Goal: Information Seeking & Learning: Learn about a topic

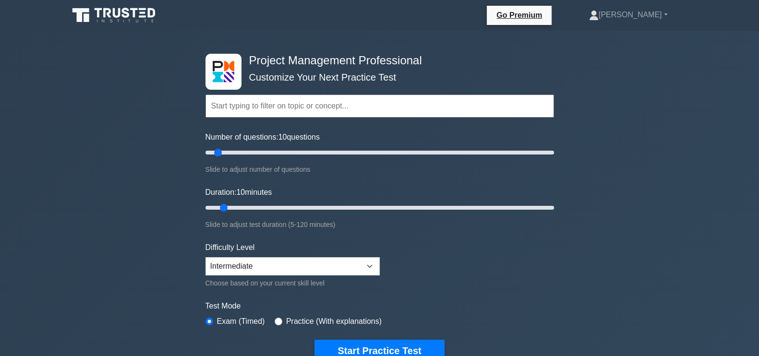
click at [240, 142] on label "Number of questions: 10 questions" at bounding box center [263, 138] width 114 height 12
click at [240, 147] on input "Number of questions: 10 questions" at bounding box center [380, 153] width 349 height 12
click at [247, 154] on input "Number of questions: 10 questions" at bounding box center [380, 153] width 349 height 12
type input "30"
click at [254, 154] on input "Number of questions: 25 questions" at bounding box center [380, 153] width 349 height 12
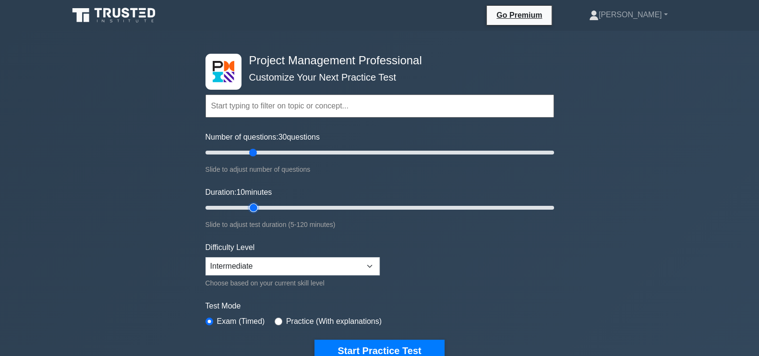
click at [252, 207] on input "Duration: 10 minutes" at bounding box center [380, 208] width 349 height 12
click at [266, 202] on input "Duration: 25 minutes" at bounding box center [380, 208] width 349 height 12
type input "30"
click at [276, 203] on input "Duration: 25 minutes" at bounding box center [380, 208] width 349 height 12
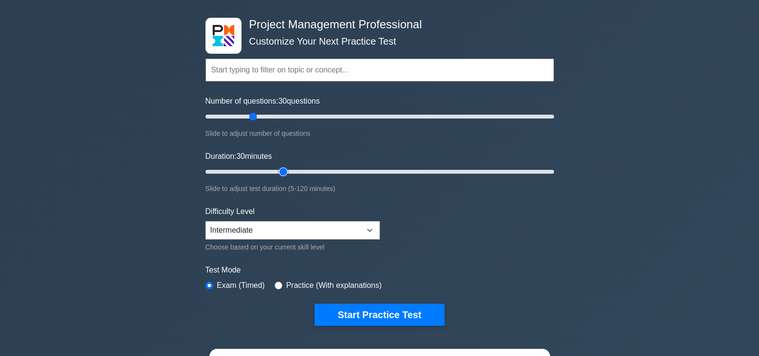
scroll to position [48, 0]
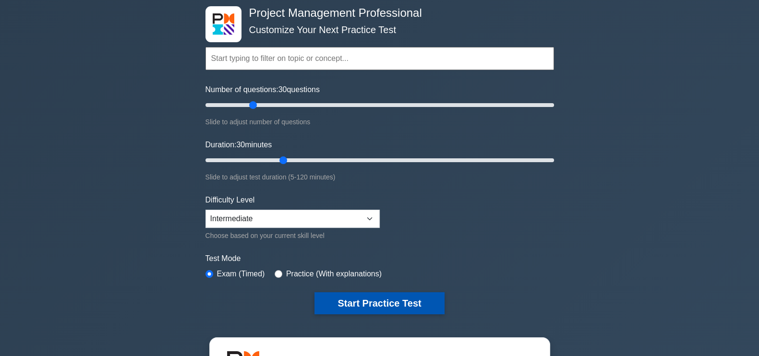
click at [405, 299] on button "Start Practice Test" at bounding box center [380, 303] width 130 height 22
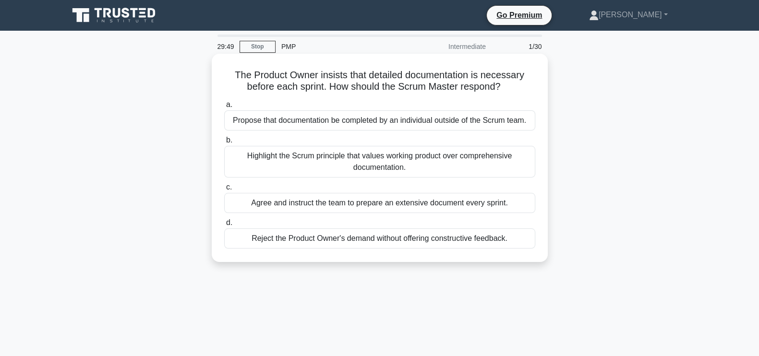
click at [431, 162] on div "Highlight the Scrum principle that values working product over comprehensive do…" at bounding box center [379, 162] width 311 height 32
click at [224, 144] on input "b. Highlight the Scrum principle that values working product over comprehensive…" at bounding box center [224, 140] width 0 height 6
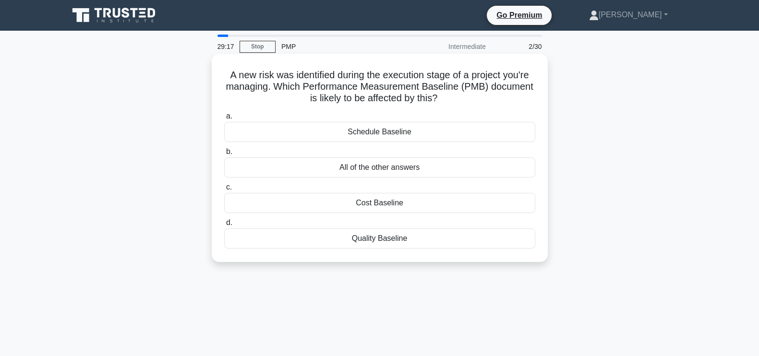
click at [456, 166] on div "All of the other answers" at bounding box center [379, 168] width 311 height 20
click at [224, 155] on input "b. All of the other answers" at bounding box center [224, 152] width 0 height 6
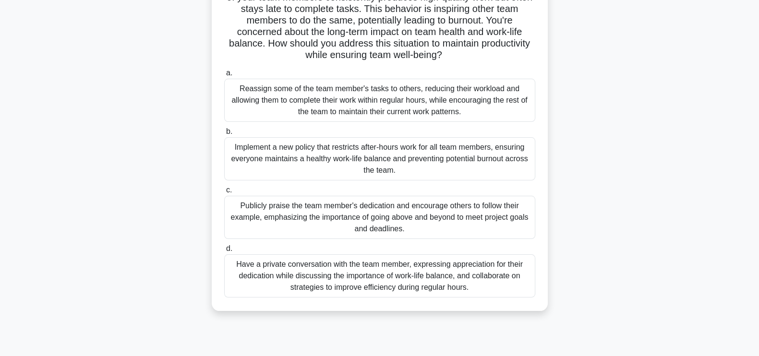
scroll to position [92, 0]
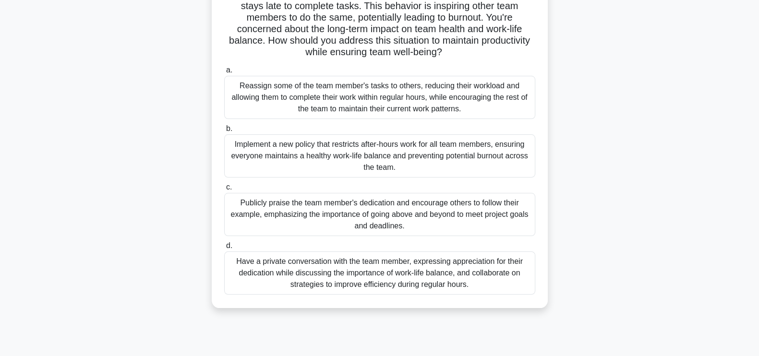
click at [515, 280] on div "Have a private conversation with the team member, expressing appreciation for t…" at bounding box center [379, 273] width 311 height 43
click at [224, 249] on input "d. Have a private conversation with the team member, expressing appreciation fo…" at bounding box center [224, 246] width 0 height 6
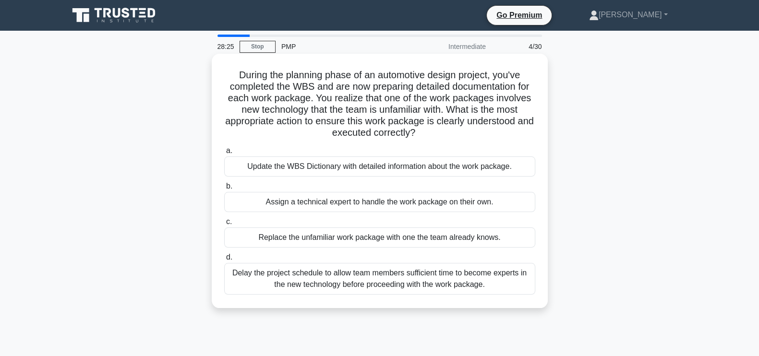
scroll to position [0, 0]
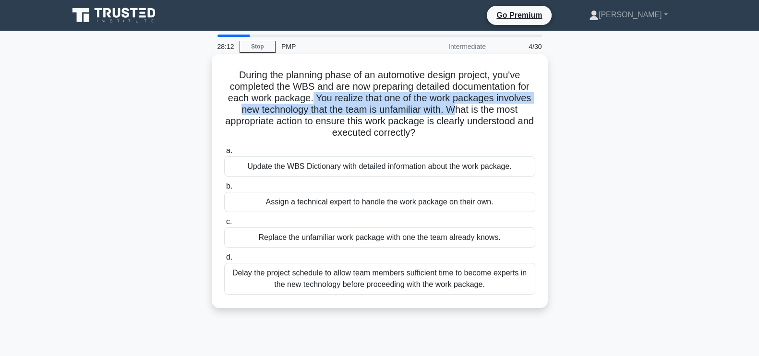
drag, startPoint x: 312, startPoint y: 96, endPoint x: 457, endPoint y: 113, distance: 146.0
click at [457, 113] on h5 "During the planning phase of an automotive design project, you've completed the…" at bounding box center [379, 104] width 313 height 70
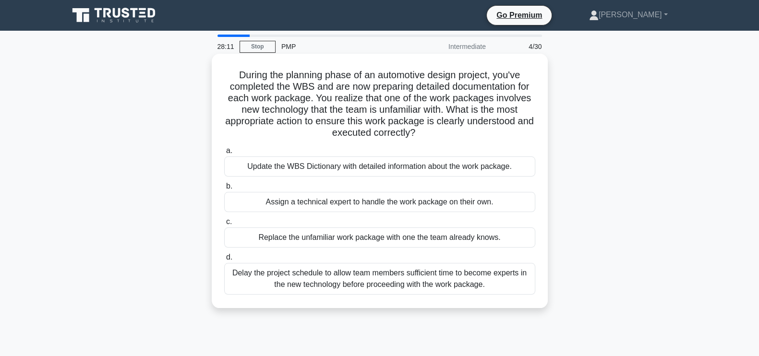
click at [447, 138] on h5 "During the planning phase of an automotive design project, you've completed the…" at bounding box center [379, 104] width 313 height 70
click at [447, 139] on h5 "During the planning phase of an automotive design project, you've completed the…" at bounding box center [379, 104] width 313 height 70
click at [425, 169] on div "Update the WBS Dictionary with detailed information about the work package." at bounding box center [379, 167] width 311 height 20
click at [224, 154] on input "a. Update the WBS Dictionary with detailed information about the work package." at bounding box center [224, 151] width 0 height 6
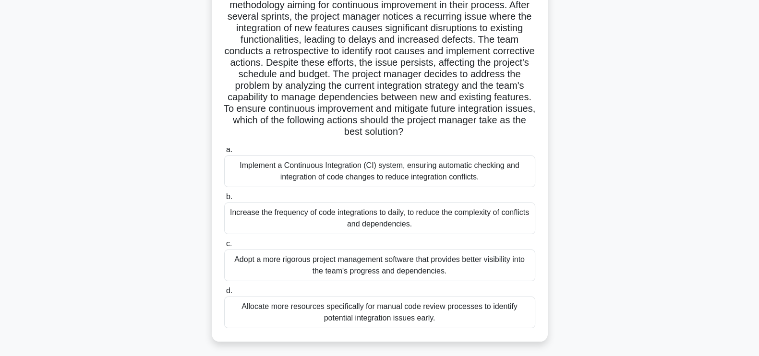
scroll to position [88, 0]
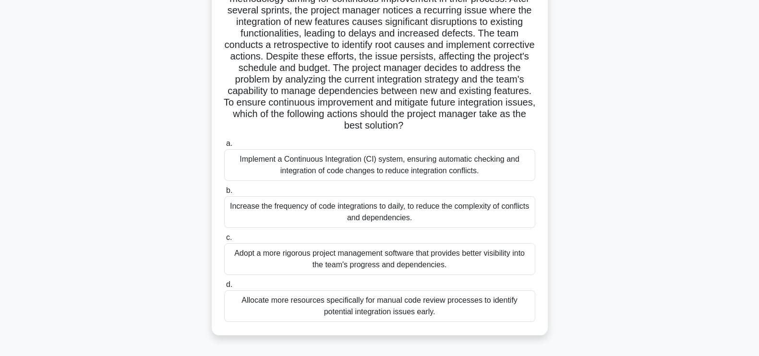
click at [396, 257] on div "Adopt a more rigorous project management software that provides better visibili…" at bounding box center [379, 260] width 311 height 32
click at [224, 241] on input "c. Adopt a more rigorous project management software that provides better visib…" at bounding box center [224, 238] width 0 height 6
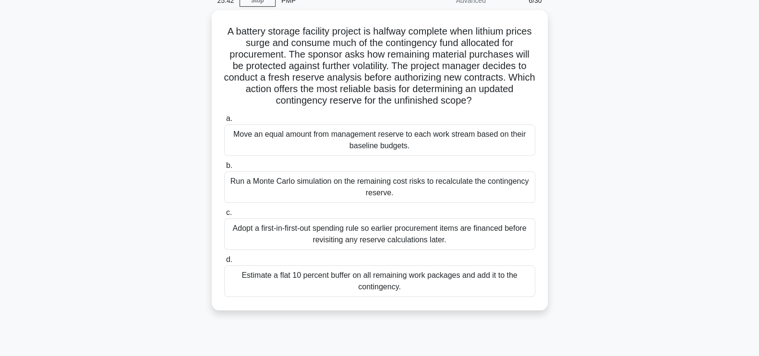
scroll to position [47, 0]
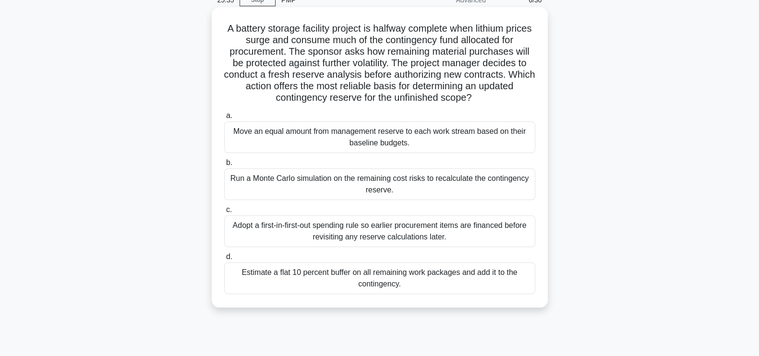
drag, startPoint x: 402, startPoint y: 217, endPoint x: 384, endPoint y: 219, distance: 17.4
click at [384, 219] on div "Adopt a first-in-first-out spending rule so earlier procurement items are finan…" at bounding box center [379, 232] width 311 height 32
click at [224, 213] on input "c. Adopt a first-in-first-out spending rule so earlier procurement items are fi…" at bounding box center [224, 210] width 0 height 6
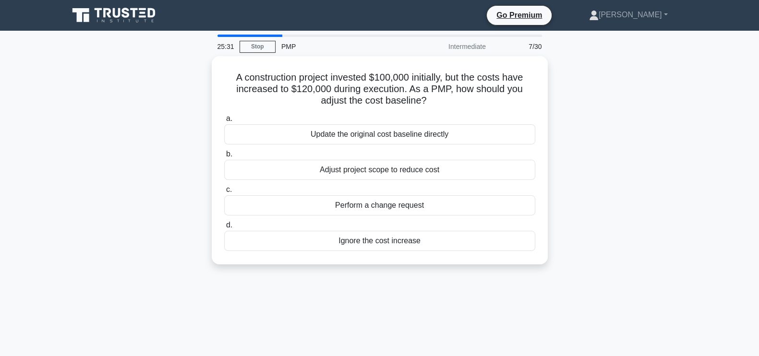
scroll to position [7, 0]
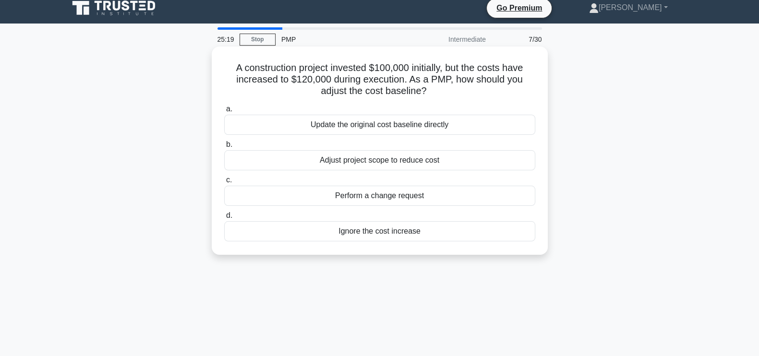
click at [445, 195] on div "Perform a change request" at bounding box center [379, 196] width 311 height 20
click at [224, 183] on input "c. Perform a change request" at bounding box center [224, 180] width 0 height 6
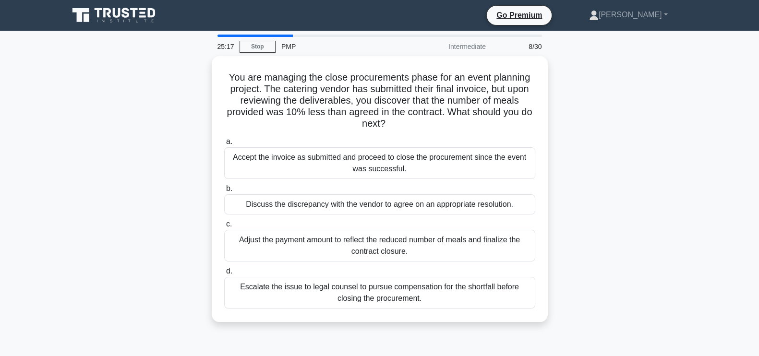
scroll to position [14, 0]
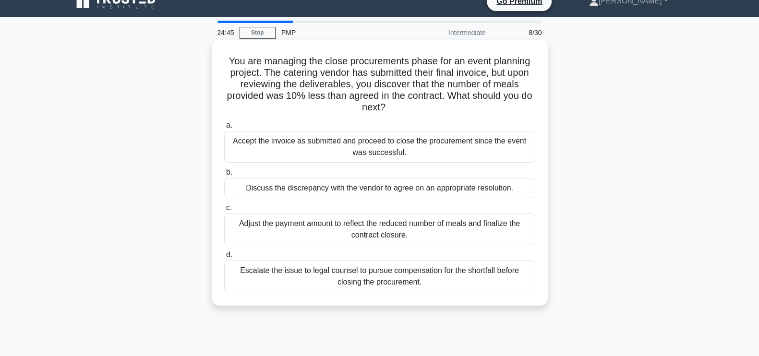
click at [418, 187] on div "Discuss the discrepancy with the vendor to agree on an appropriate resolution." at bounding box center [379, 188] width 311 height 20
click at [224, 176] on input "b. Discuss the discrepancy with the vendor to agree on an appropriate resolutio…" at bounding box center [224, 173] width 0 height 6
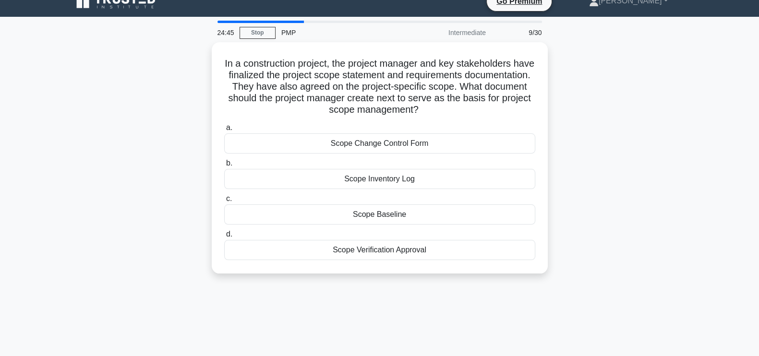
scroll to position [0, 0]
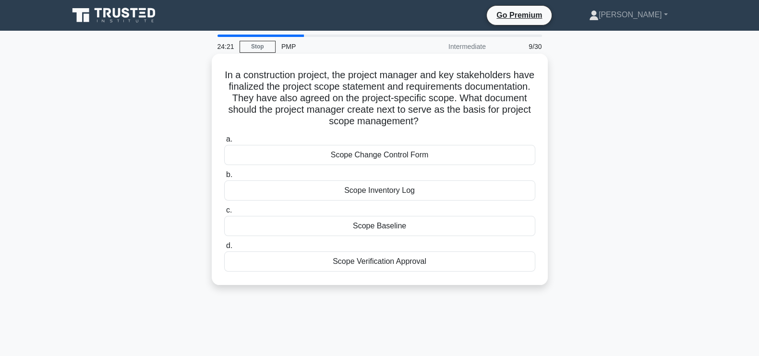
drag, startPoint x: 466, startPoint y: 123, endPoint x: 228, endPoint y: 66, distance: 245.0
click at [228, 66] on div "In a construction project, the project manager and key stakeholders have finali…" at bounding box center [380, 170] width 329 height 224
copy h5 "In a construction project, the project manager and key stakeholders have finali…"
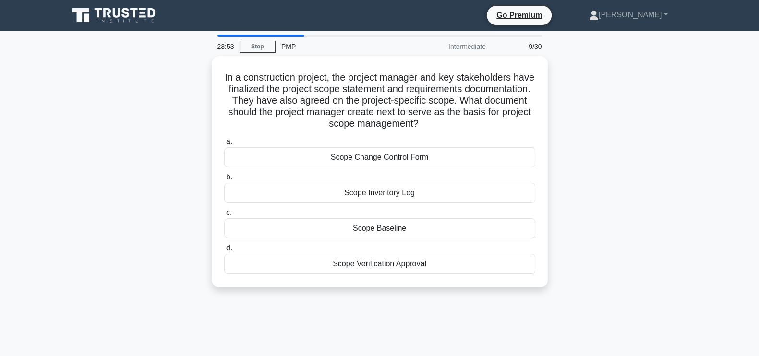
click at [641, 166] on div "In a construction project, the project manager and key stakeholders have finali…" at bounding box center [380, 177] width 634 height 243
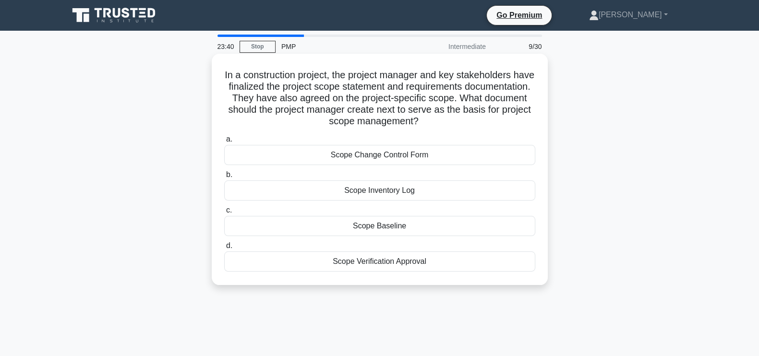
click at [456, 262] on div "Scope Verification Approval" at bounding box center [379, 262] width 311 height 20
click at [224, 249] on input "d. Scope Verification Approval" at bounding box center [224, 246] width 0 height 6
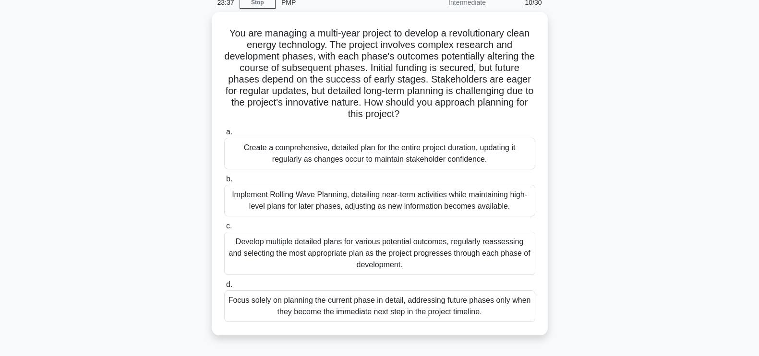
scroll to position [56, 0]
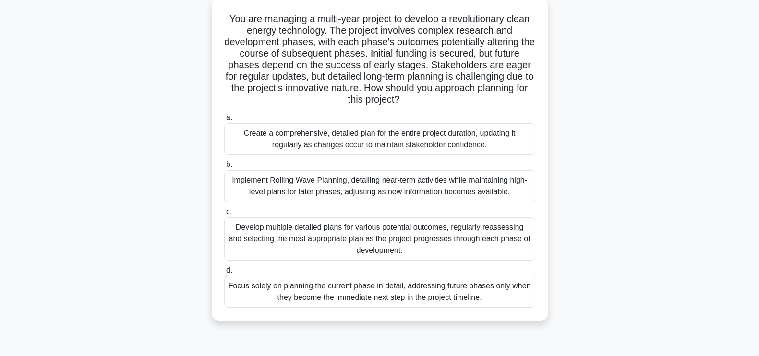
click at [426, 183] on div "Implement Rolling Wave Planning, detailing near-term activities while maintaini…" at bounding box center [379, 187] width 311 height 32
click at [224, 168] on input "b. Implement Rolling Wave Planning, detailing near-term activities while mainta…" at bounding box center [224, 165] width 0 height 6
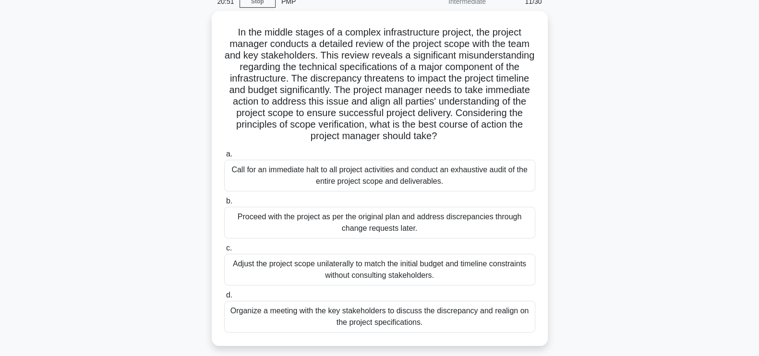
scroll to position [50, 0]
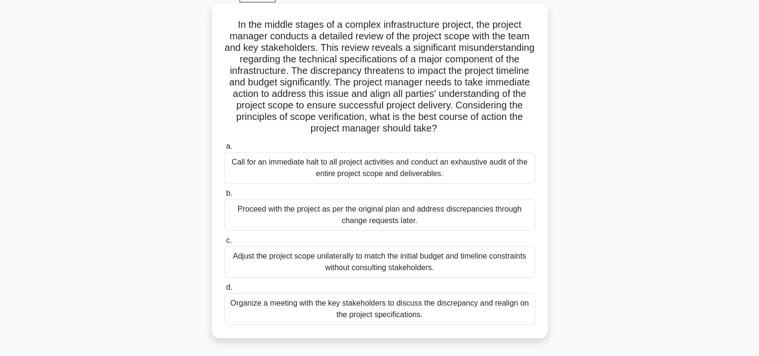
click at [353, 305] on div "Organize a meeting with the key stakeholders to discuss the discrepancy and rea…" at bounding box center [379, 309] width 311 height 32
click at [224, 291] on input "d. Organize a meeting with the key stakeholders to discuss the discrepancy and …" at bounding box center [224, 288] width 0 height 6
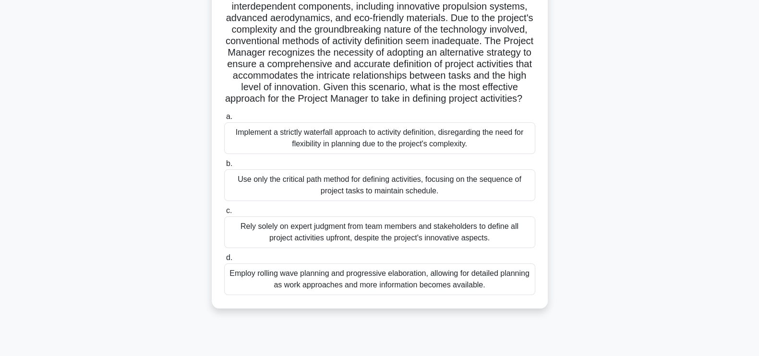
scroll to position [130, 0]
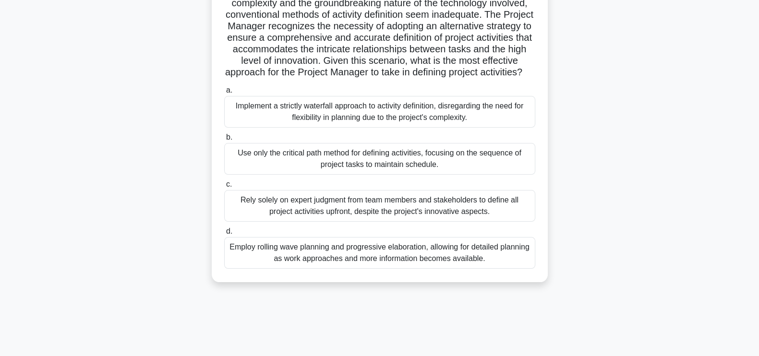
click at [431, 269] on div "Employ rolling wave planning and progressive elaboration, allowing for detailed…" at bounding box center [379, 253] width 311 height 32
click at [224, 235] on input "d. Employ rolling wave planning and progressive elaboration, allowing for detai…" at bounding box center [224, 232] width 0 height 6
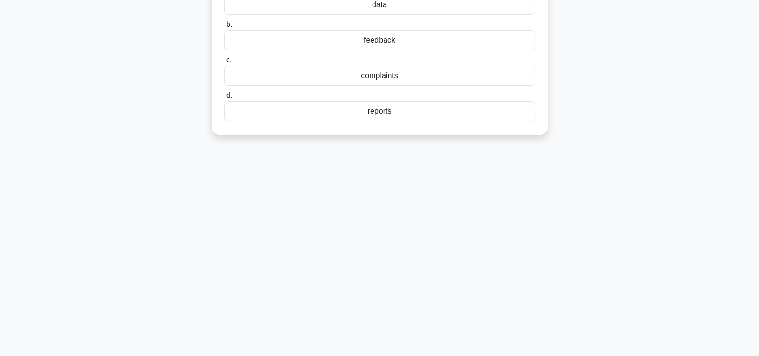
scroll to position [0, 0]
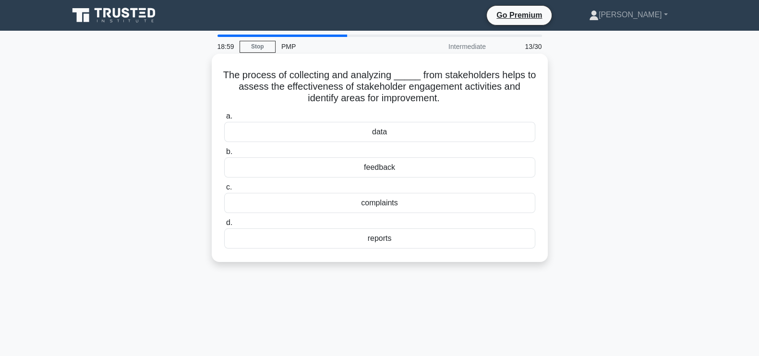
click at [411, 166] on div "feedback" at bounding box center [379, 168] width 311 height 20
click at [224, 155] on input "b. feedback" at bounding box center [224, 152] width 0 height 6
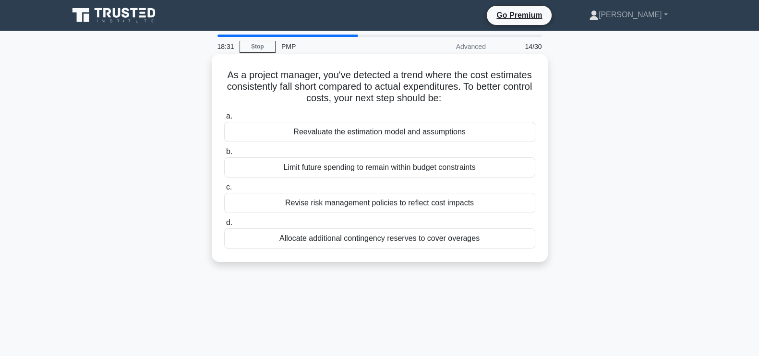
click at [426, 133] on div "Reevaluate the estimation model and assumptions" at bounding box center [379, 132] width 311 height 20
click at [224, 120] on input "a. Reevaluate the estimation model and assumptions" at bounding box center [224, 116] width 0 height 6
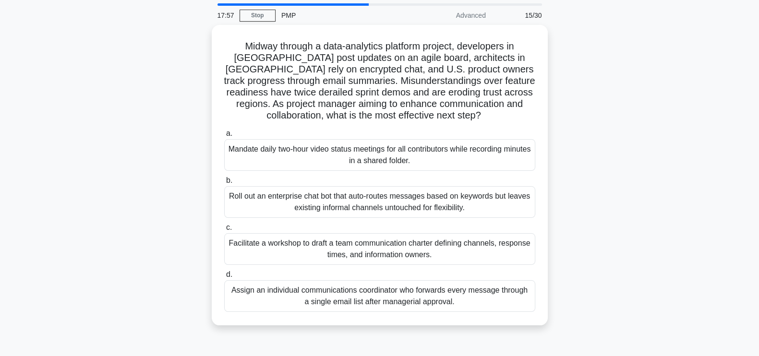
scroll to position [28, 0]
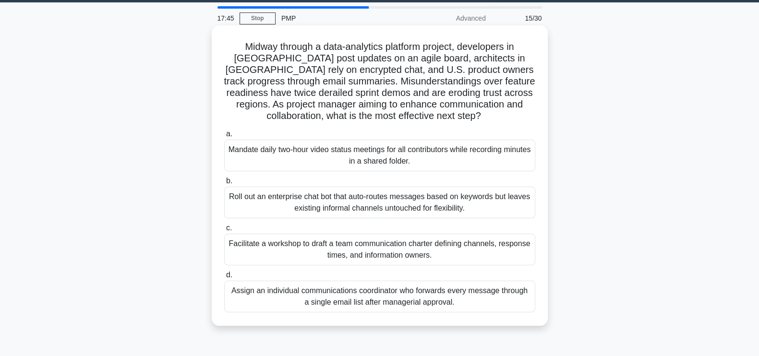
click at [464, 248] on div "Facilitate a workshop to draft a team communication charter defining channels, …" at bounding box center [379, 250] width 311 height 32
click at [224, 231] on input "c. Facilitate a workshop to draft a team communication charter defining channel…" at bounding box center [224, 228] width 0 height 6
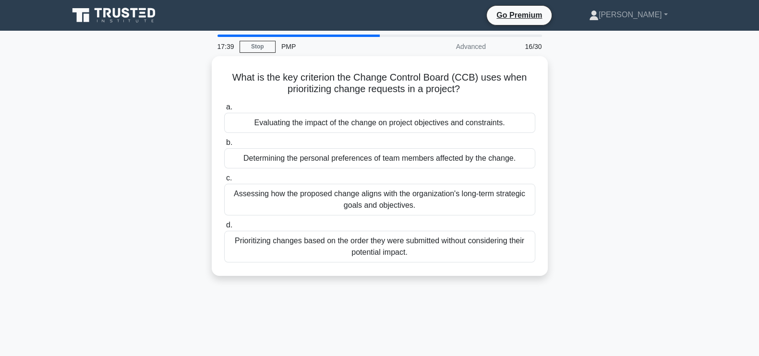
scroll to position [0, 0]
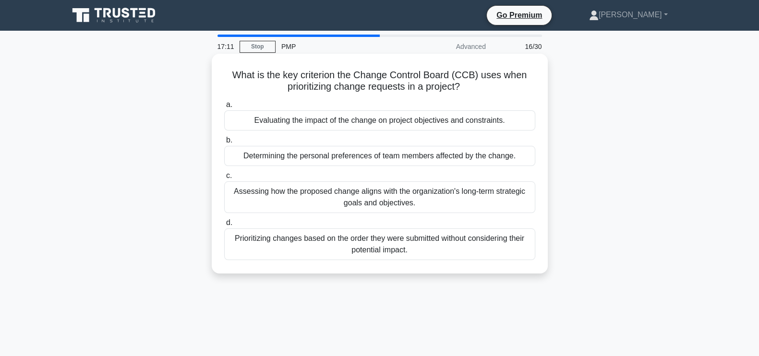
click at [397, 119] on div "Evaluating the impact of the change on project objectives and constraints." at bounding box center [379, 120] width 311 height 20
click at [224, 108] on input "a. Evaluating the impact of the change on project objectives and constraints." at bounding box center [224, 105] width 0 height 6
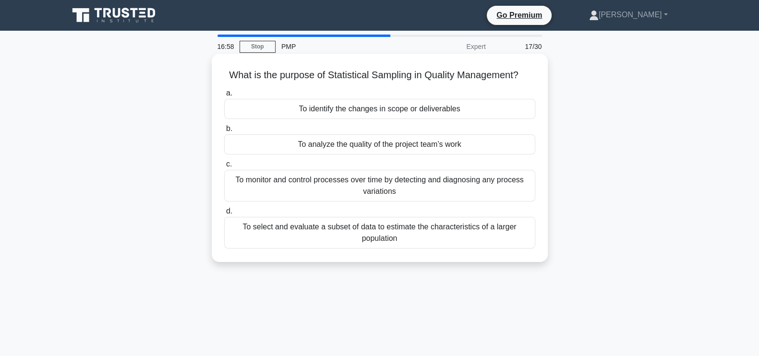
click at [495, 235] on div "To select and evaluate a subset of data to estimate the characteristics of a la…" at bounding box center [379, 233] width 311 height 32
click at [224, 215] on input "d. To select and evaluate a subset of data to estimate the characteristics of a…" at bounding box center [224, 211] width 0 height 6
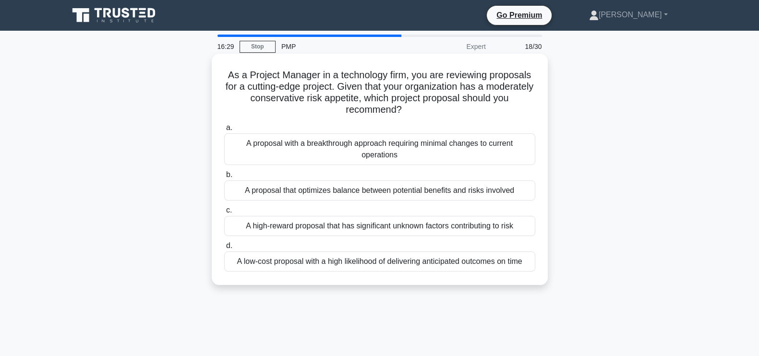
click at [479, 193] on div "A proposal that optimizes balance between potential benefits and risks involved" at bounding box center [379, 191] width 311 height 20
click at [224, 178] on input "b. A proposal that optimizes balance between potential benefits and risks invol…" at bounding box center [224, 175] width 0 height 6
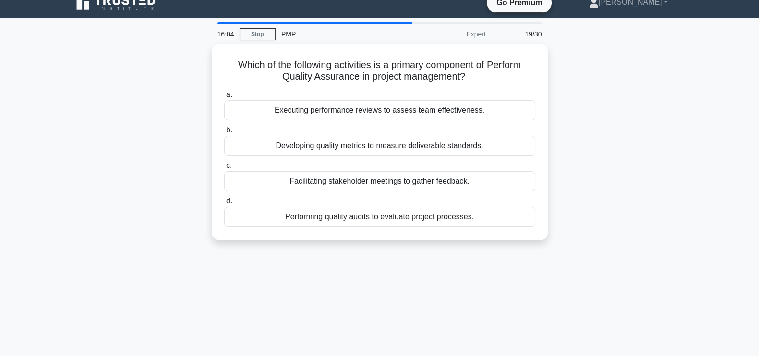
scroll to position [14, 0]
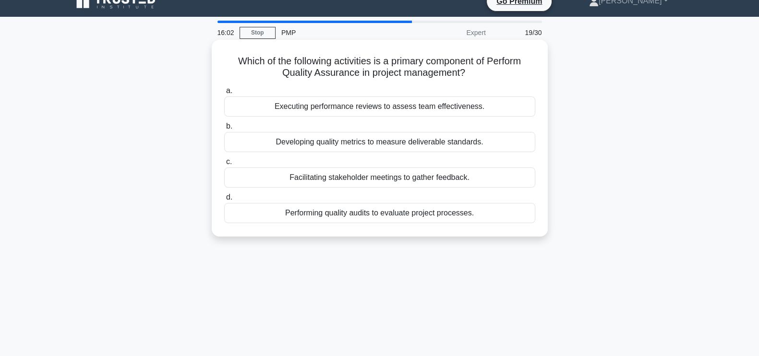
click at [426, 213] on div "Performing quality audits to evaluate project processes." at bounding box center [379, 213] width 311 height 20
click at [224, 201] on input "d. Performing quality audits to evaluate project processes." at bounding box center [224, 198] width 0 height 6
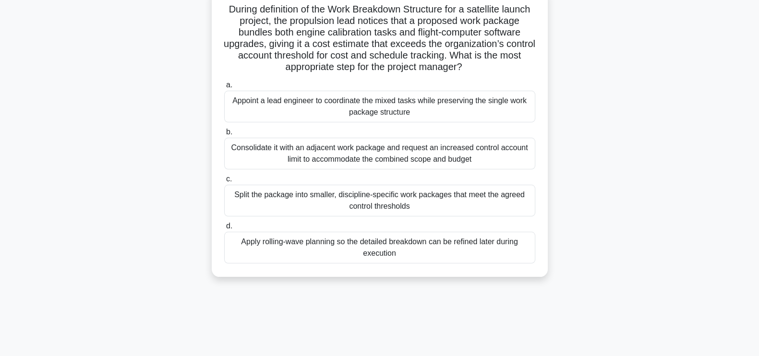
scroll to position [73, 0]
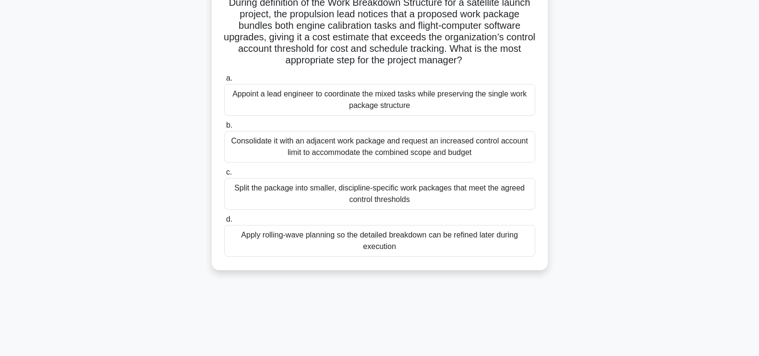
click at [451, 194] on div "Split the package into smaller, discipline-specific work packages that meet the…" at bounding box center [379, 194] width 311 height 32
click at [224, 176] on input "c. Split the package into smaller, discipline-specific work packages that meet …" at bounding box center [224, 173] width 0 height 6
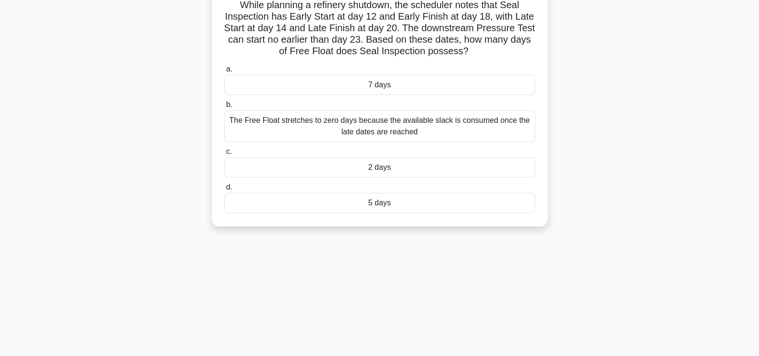
scroll to position [0, 0]
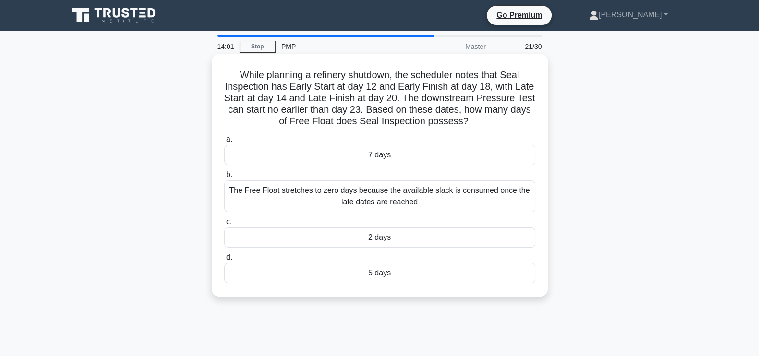
click at [393, 239] on div "2 days" at bounding box center [379, 238] width 311 height 20
click at [224, 225] on input "c. 2 days" at bounding box center [224, 222] width 0 height 6
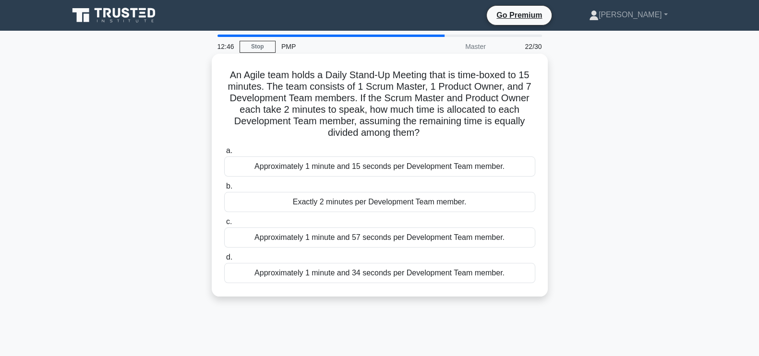
click at [375, 277] on div "Approximately 1 minute and 34 seconds per Development Team member." at bounding box center [379, 273] width 311 height 20
click at [224, 261] on input "d. Approximately 1 minute and 34 seconds per Development Team member." at bounding box center [224, 258] width 0 height 6
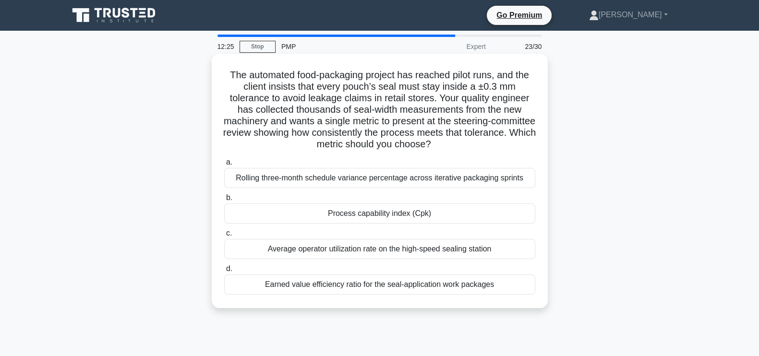
click at [372, 212] on div "Process capability index (Cpk)" at bounding box center [379, 214] width 311 height 20
click at [224, 201] on input "b. Process capability index (Cpk)" at bounding box center [224, 198] width 0 height 6
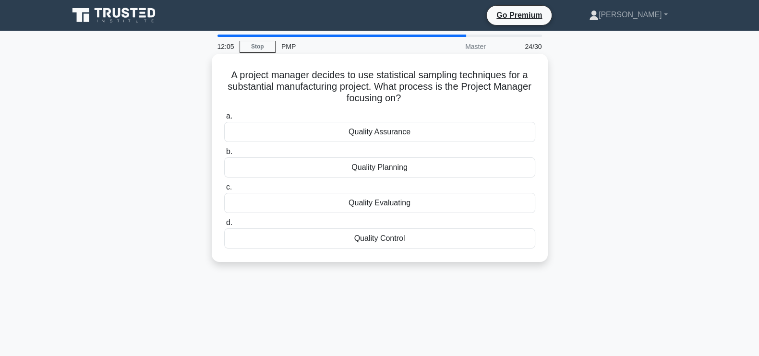
drag, startPoint x: 223, startPoint y: 71, endPoint x: 430, endPoint y: 97, distance: 208.1
click at [430, 97] on h5 "A project manager decides to use statistical sampling techniques for a substant…" at bounding box center [379, 87] width 313 height 36
click at [443, 100] on h5 "A project manager decides to use statistical sampling techniques for a substant…" at bounding box center [379, 87] width 313 height 36
click at [402, 168] on div "Quality Planning" at bounding box center [379, 168] width 311 height 20
click at [224, 155] on input "b. Quality Planning" at bounding box center [224, 152] width 0 height 6
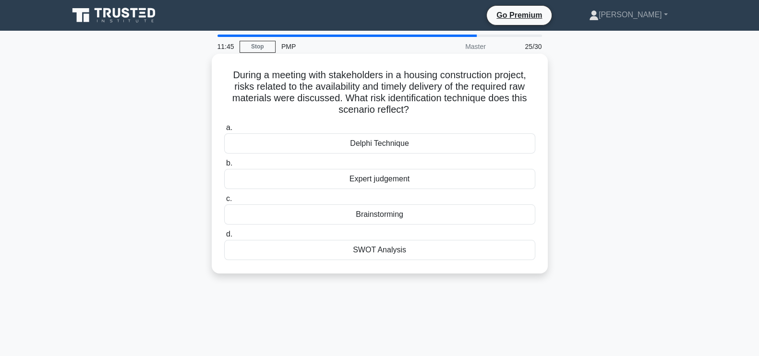
click at [415, 219] on div "Brainstorming" at bounding box center [379, 215] width 311 height 20
click at [224, 202] on input "c. Brainstorming" at bounding box center [224, 199] width 0 height 6
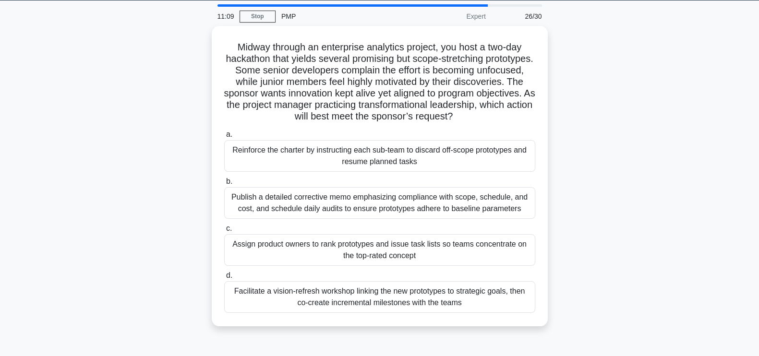
scroll to position [24, 0]
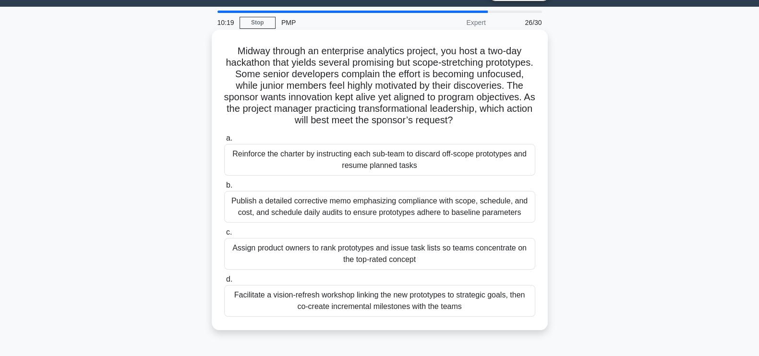
click at [463, 298] on div "Facilitate a vision-refresh workshop linking the new prototypes to strategic go…" at bounding box center [379, 301] width 311 height 32
click at [224, 283] on input "d. Facilitate a vision-refresh workshop linking the new prototypes to strategic…" at bounding box center [224, 280] width 0 height 6
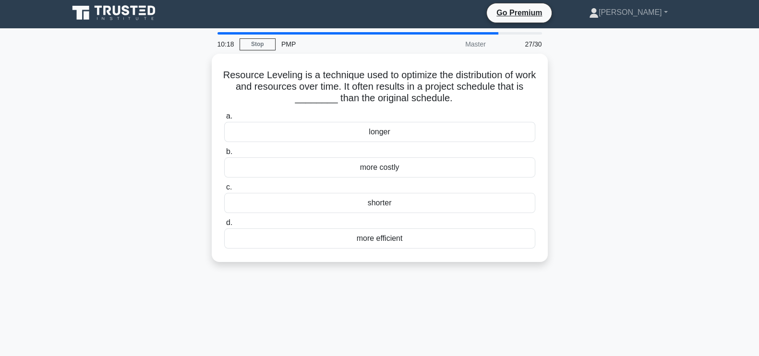
scroll to position [0, 0]
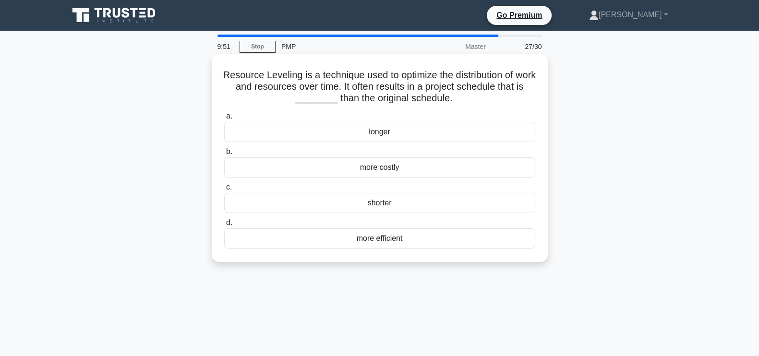
click at [428, 137] on div "longer" at bounding box center [379, 132] width 311 height 20
click at [224, 120] on input "a. longer" at bounding box center [224, 116] width 0 height 6
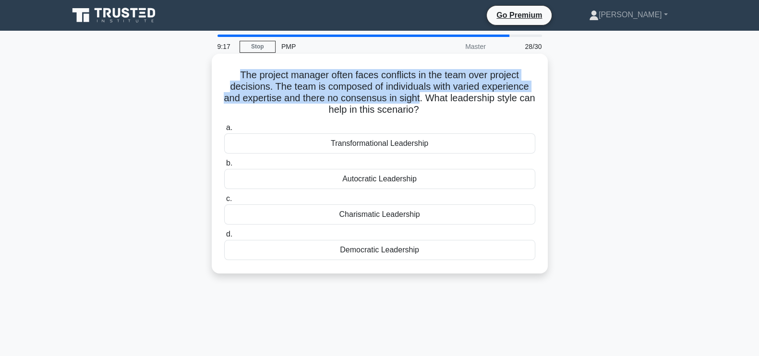
drag, startPoint x: 430, startPoint y: 97, endPoint x: 231, endPoint y: 68, distance: 200.9
click at [231, 68] on div "The project manager often faces conflicts in the team over project decisions. T…" at bounding box center [380, 164] width 329 height 212
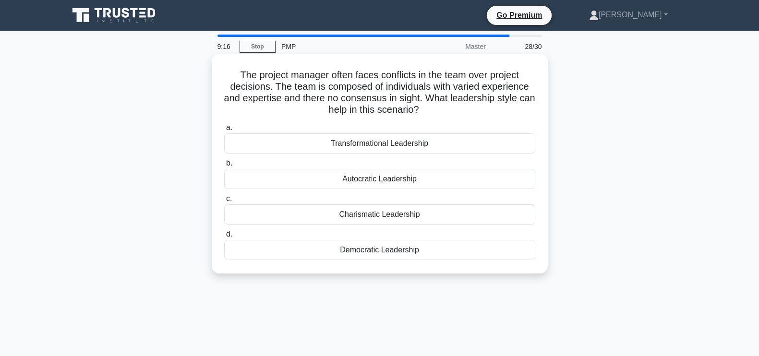
click at [475, 119] on div "The project manager often faces conflicts in the team over project decisions. T…" at bounding box center [380, 164] width 329 height 212
click at [394, 178] on div "Autocratic Leadership" at bounding box center [379, 179] width 311 height 20
click at [224, 167] on input "b. Autocratic Leadership" at bounding box center [224, 163] width 0 height 6
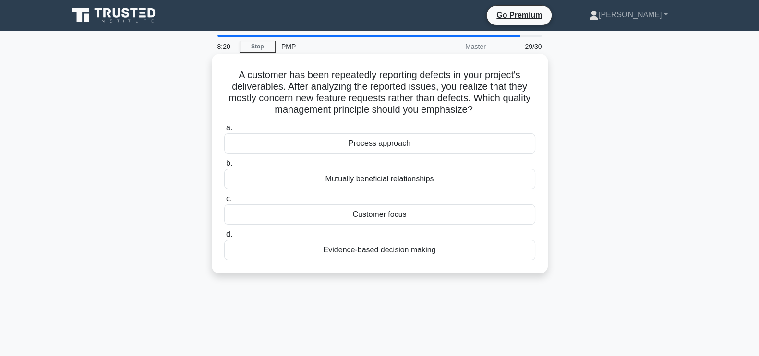
click at [408, 216] on div "Customer focus" at bounding box center [379, 215] width 311 height 20
click at [224, 202] on input "c. Customer focus" at bounding box center [224, 199] width 0 height 6
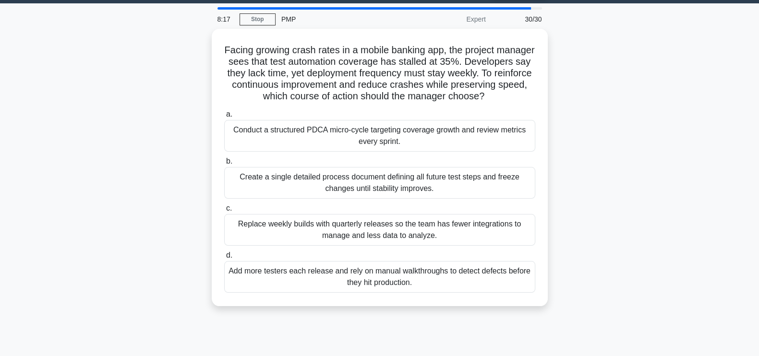
scroll to position [10, 0]
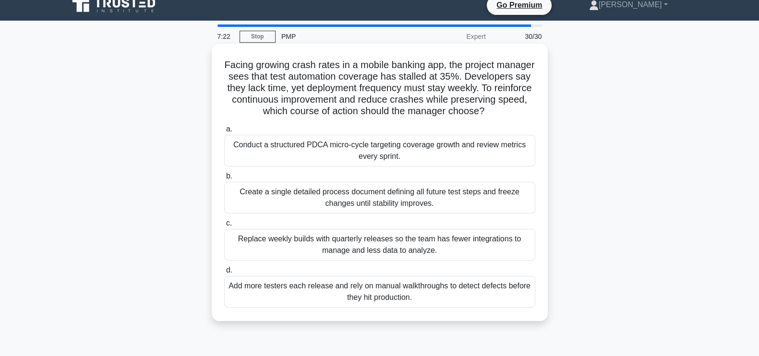
click at [472, 158] on div "Conduct a structured PDCA micro-cycle targeting coverage growth and review metr…" at bounding box center [379, 151] width 311 height 32
click at [224, 133] on input "a. Conduct a structured PDCA micro-cycle targeting coverage growth and review m…" at bounding box center [224, 129] width 0 height 6
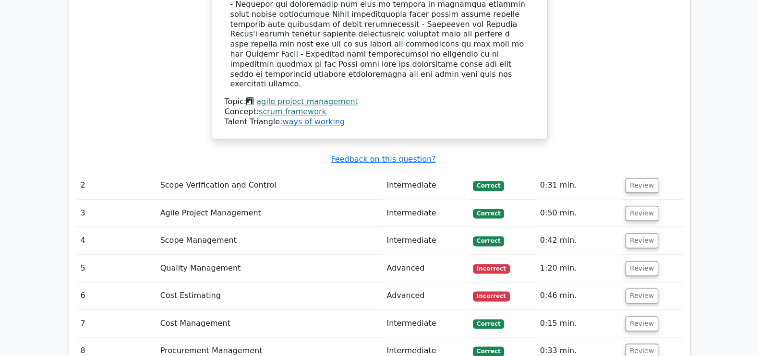
scroll to position [1503, 0]
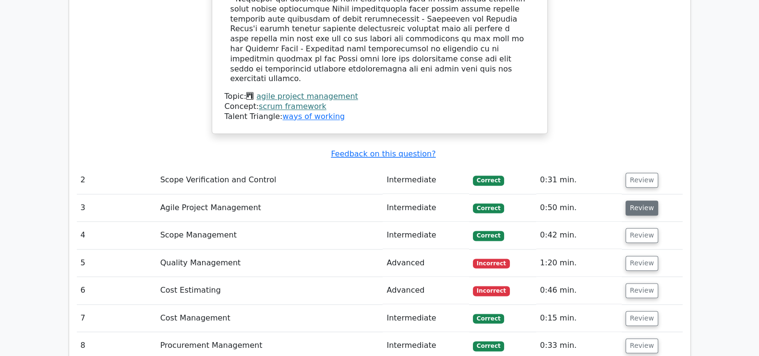
click at [651, 201] on button "Review" at bounding box center [642, 208] width 33 height 15
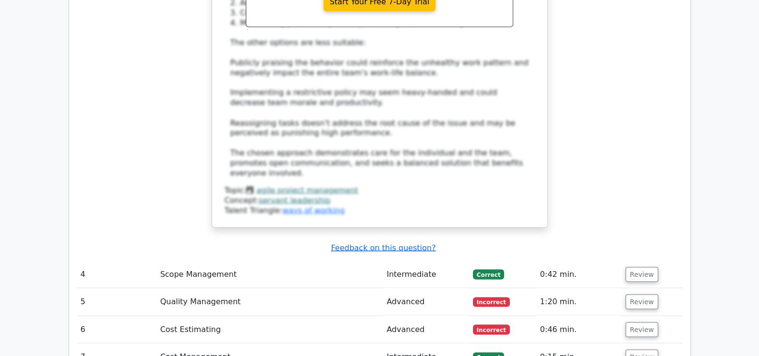
scroll to position [2174, 0]
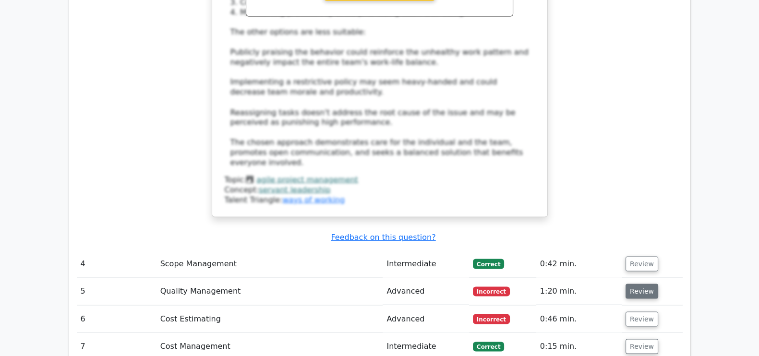
click at [636, 284] on button "Review" at bounding box center [642, 291] width 33 height 15
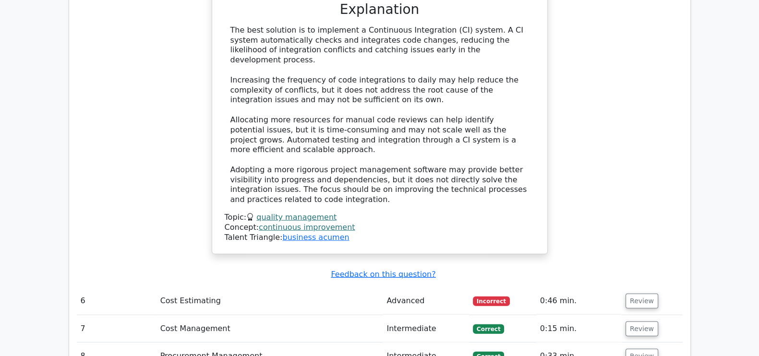
scroll to position [2869, 0]
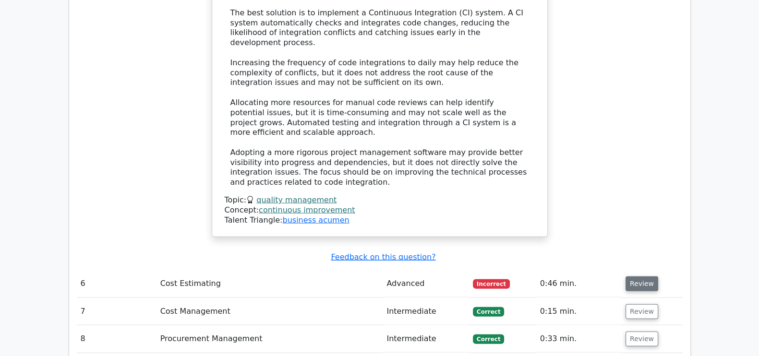
click at [646, 277] on button "Review" at bounding box center [642, 284] width 33 height 15
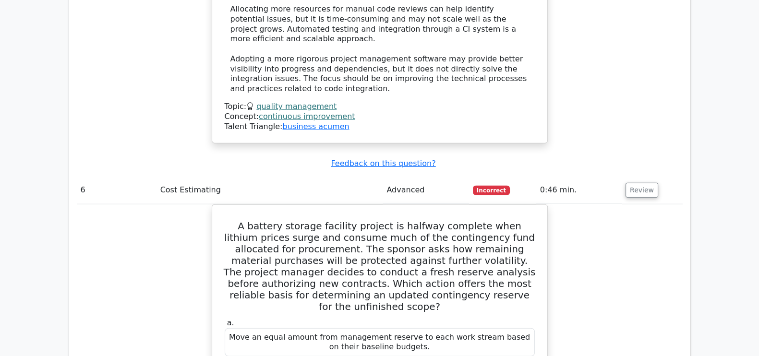
scroll to position [2989, 0]
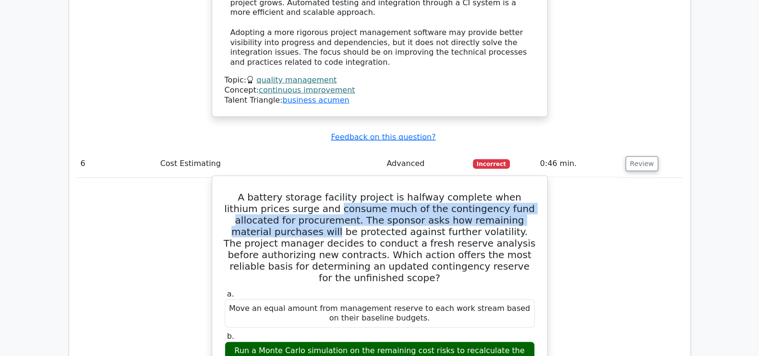
drag, startPoint x: 300, startPoint y: 39, endPoint x: 536, endPoint y: 49, distance: 236.5
drag, startPoint x: 300, startPoint y: 43, endPoint x: 526, endPoint y: 60, distance: 226.3
click at [526, 192] on h5 "A battery storage facility project is halfway complete when lithium prices surg…" at bounding box center [380, 238] width 312 height 92
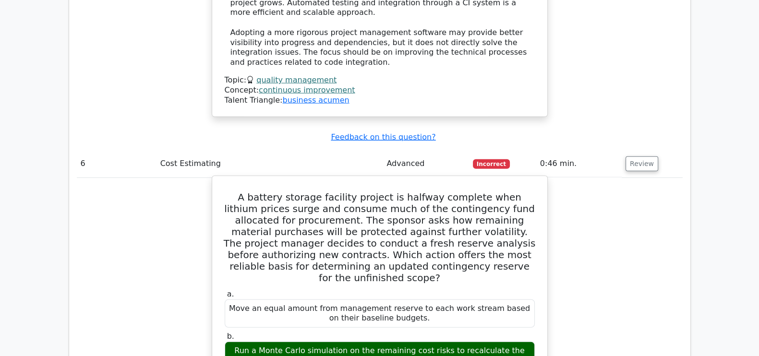
click at [394, 192] on h5 "A battery storage facility project is halfway complete when lithium prices surg…" at bounding box center [380, 238] width 312 height 92
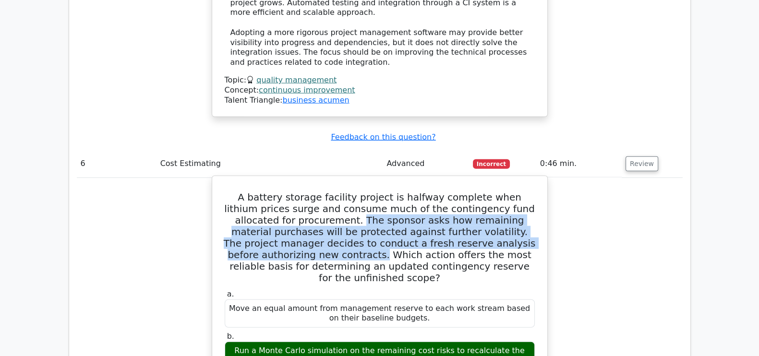
drag, startPoint x: 287, startPoint y: 49, endPoint x: 524, endPoint y: 76, distance: 239.3
click at [524, 192] on h5 "A battery storage facility project is halfway complete when lithium prices surg…" at bounding box center [380, 238] width 312 height 92
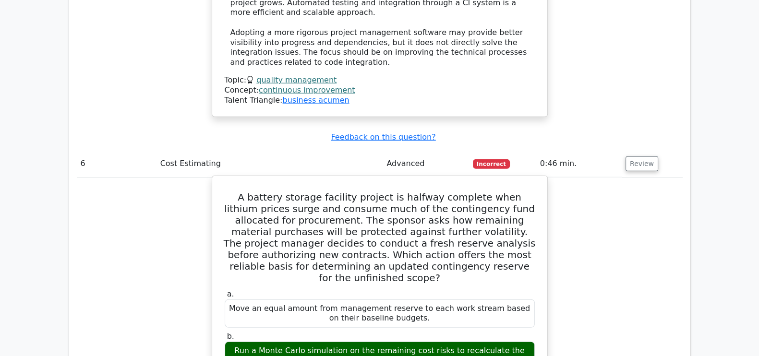
click at [252, 192] on h5 "A battery storage facility project is halfway complete when lithium prices surg…" at bounding box center [380, 238] width 312 height 92
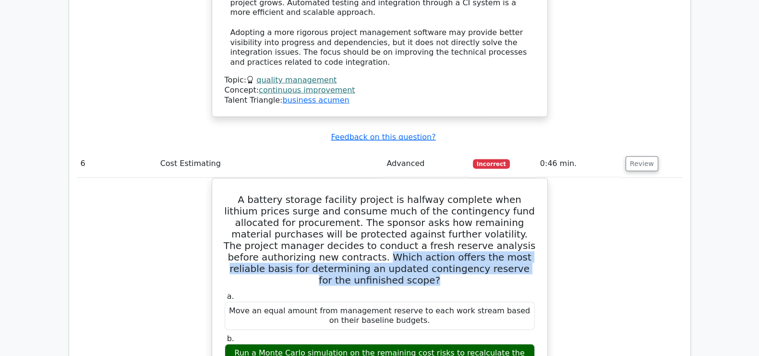
drag, startPoint x: 504, startPoint y: 101, endPoint x: 208, endPoint y: 88, distance: 296.1
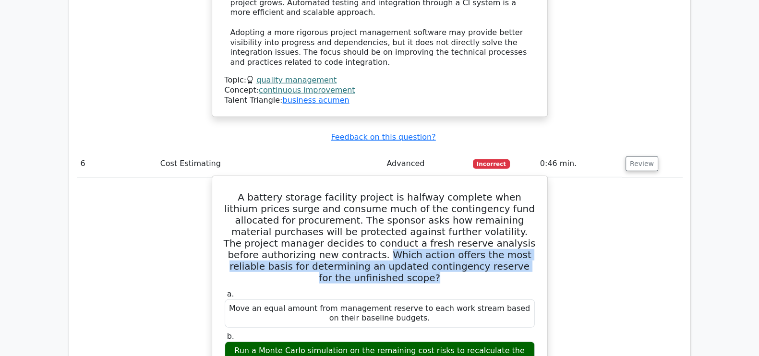
click at [242, 192] on h5 "A battery storage facility project is halfway complete when lithium prices surg…" at bounding box center [380, 238] width 312 height 92
drag, startPoint x: 226, startPoint y: 86, endPoint x: 492, endPoint y: 104, distance: 267.2
click at [492, 192] on h5 "A battery storage facility project is halfway complete when lithium prices surg…" at bounding box center [380, 238] width 312 height 92
drag, startPoint x: 492, startPoint y: 104, endPoint x: 225, endPoint y: 90, distance: 267.9
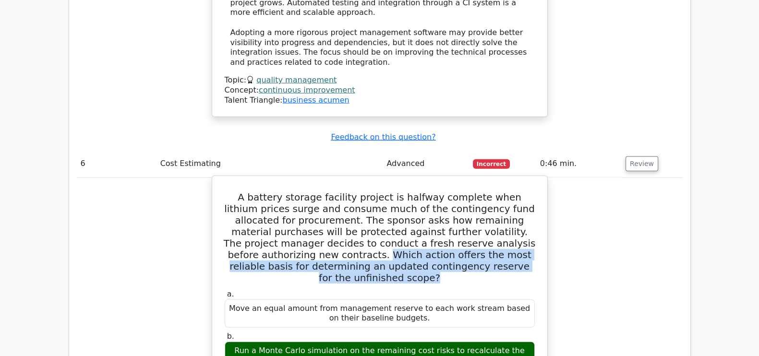
click at [225, 192] on h5 "A battery storage facility project is halfway complete when lithium prices surg…" at bounding box center [380, 238] width 312 height 92
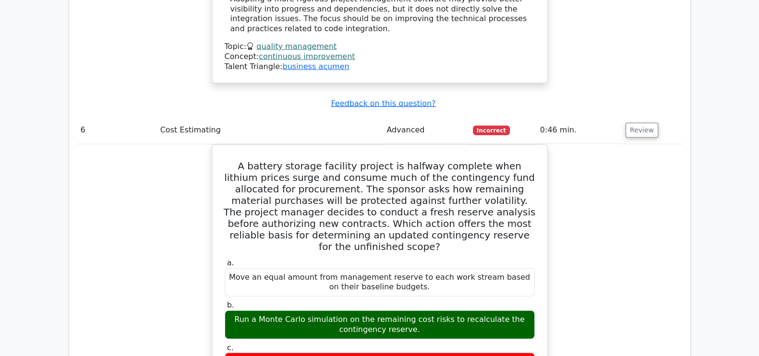
scroll to position [3014, 0]
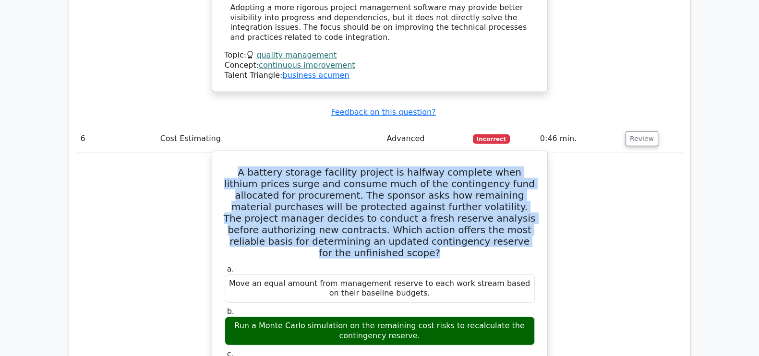
drag, startPoint x: 231, startPoint y: 9, endPoint x: 500, endPoint y: 74, distance: 276.2
click at [500, 167] on h5 "A battery storage facility project is halfway complete when lithium prices surg…" at bounding box center [380, 213] width 312 height 92
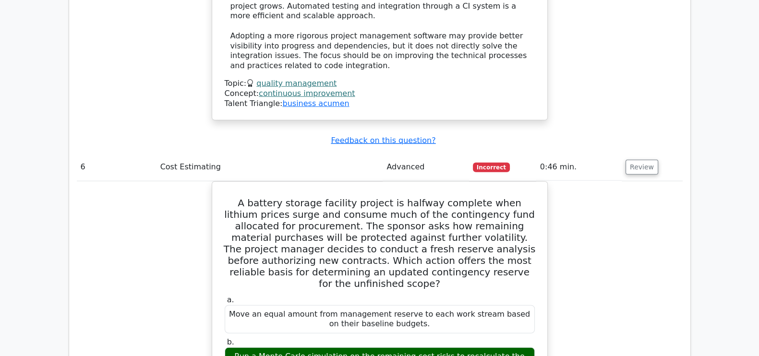
scroll to position [2964, 0]
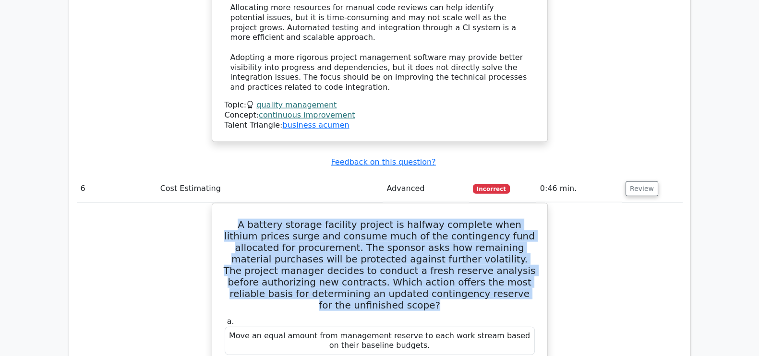
drag, startPoint x: 488, startPoint y: 125, endPoint x: 207, endPoint y: 60, distance: 288.6
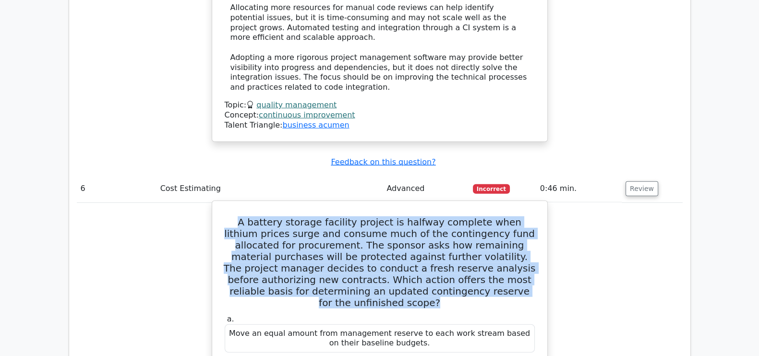
copy h5 "A battery storage facility project is halfway complete when lithium prices surg…"
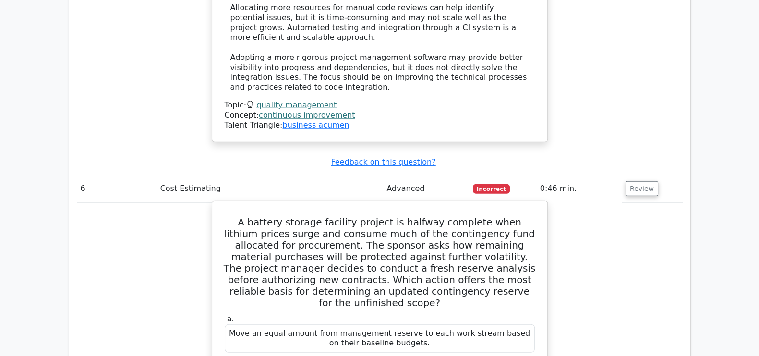
drag, startPoint x: 247, startPoint y: 196, endPoint x: 427, endPoint y: 208, distance: 181.0
copy div "Run a Monte Carlo simulation on the remaining cost risks to recalculate the con…"
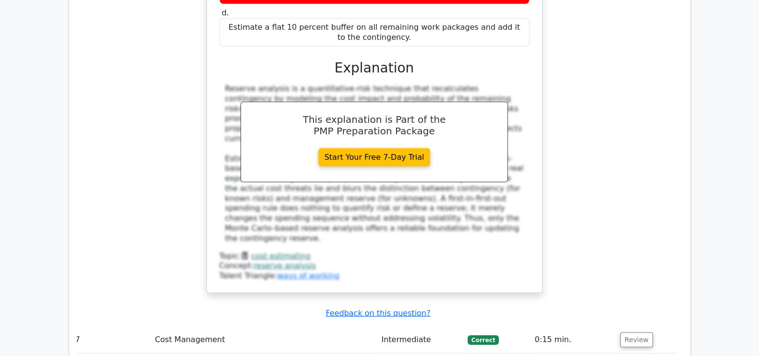
scroll to position [3401, 0]
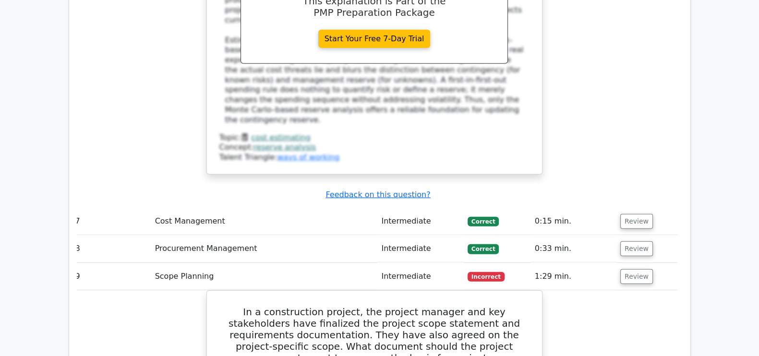
scroll to position [3520, 0]
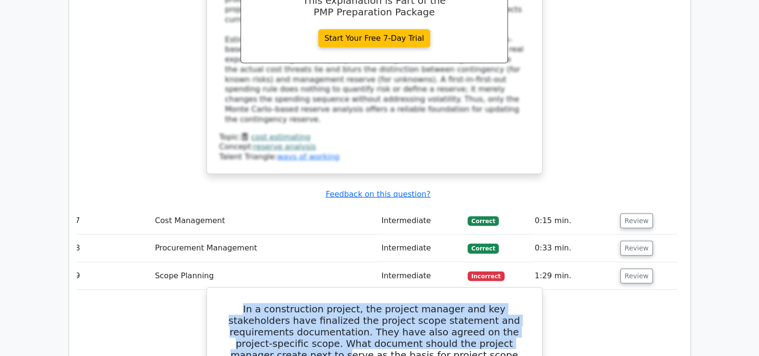
drag, startPoint x: 483, startPoint y: 149, endPoint x: 224, endPoint y: 112, distance: 261.4
click at [224, 304] on h5 "In a construction project, the project manager and key stakeholders have finali…" at bounding box center [375, 338] width 312 height 69
drag, startPoint x: 475, startPoint y: 165, endPoint x: 207, endPoint y: 106, distance: 274.1
copy div "In a construction project, the project manager and key stakeholders have finali…"
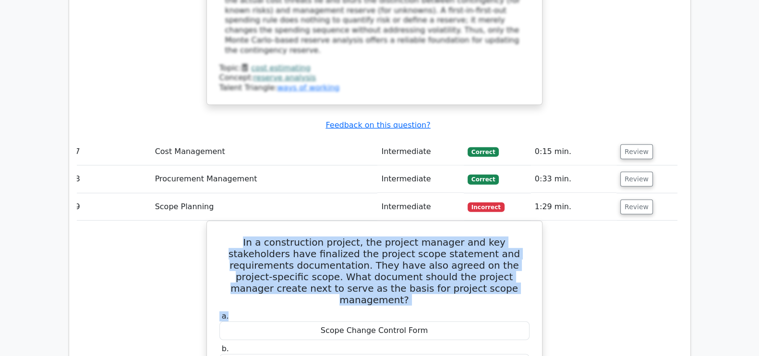
scroll to position [3697, 0]
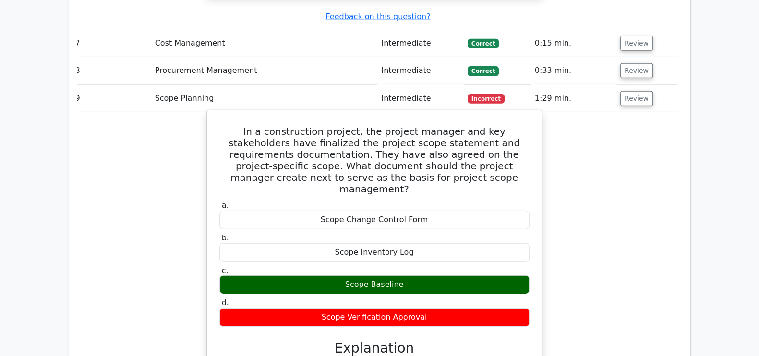
click at [513, 341] on h3 "Explanation" at bounding box center [374, 349] width 299 height 16
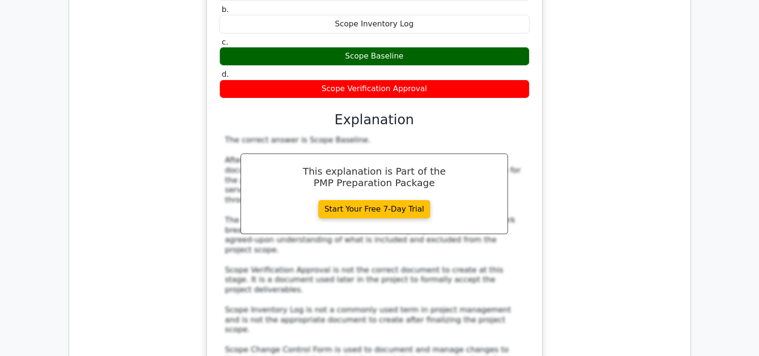
scroll to position [3999, 0]
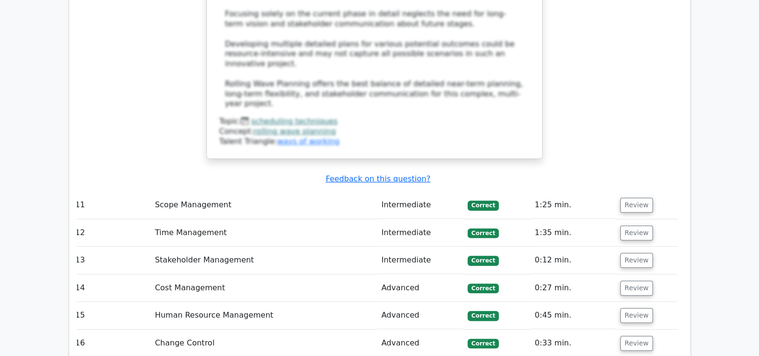
scroll to position [4936, 0]
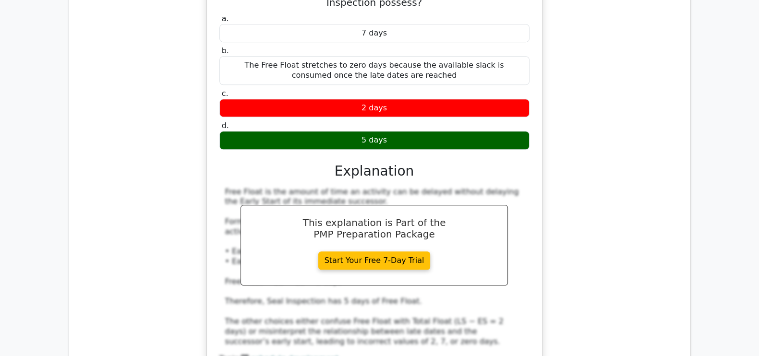
scroll to position [5573, 0]
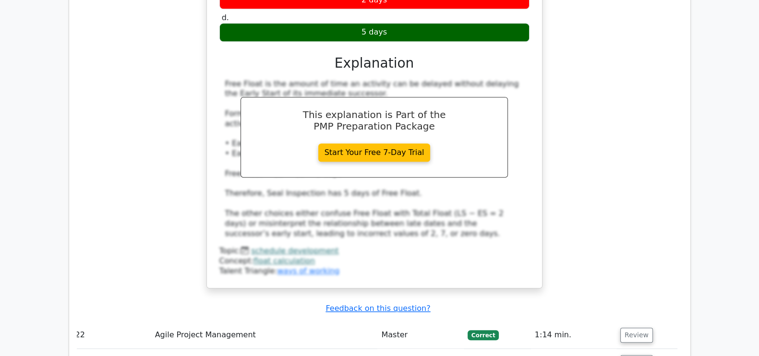
scroll to position [5642, 0]
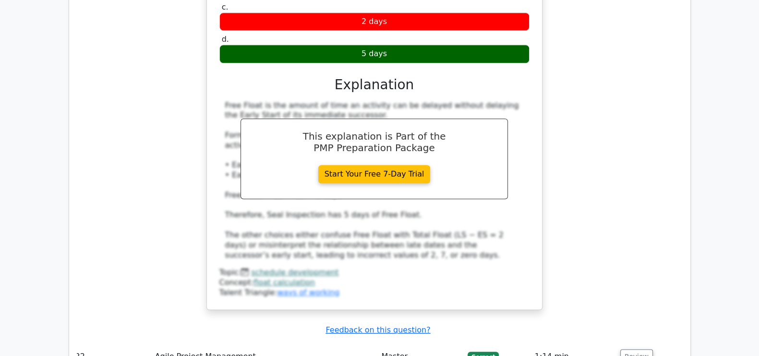
drag, startPoint x: 422, startPoint y: 122, endPoint x: 203, endPoint y: 99, distance: 220.6
copy h5 "A project manager decides to use statistical sampling techniques for a substant…"
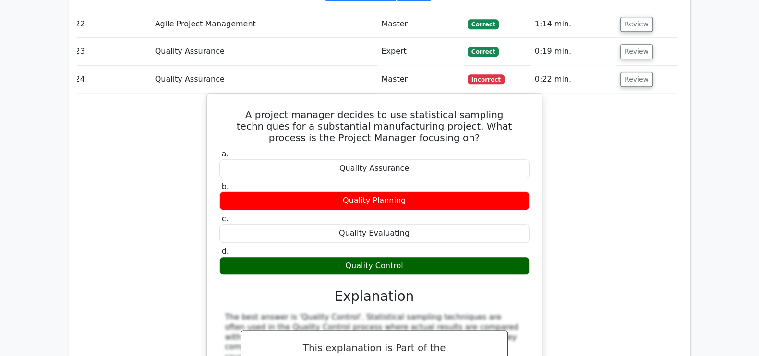
scroll to position [6002, 0]
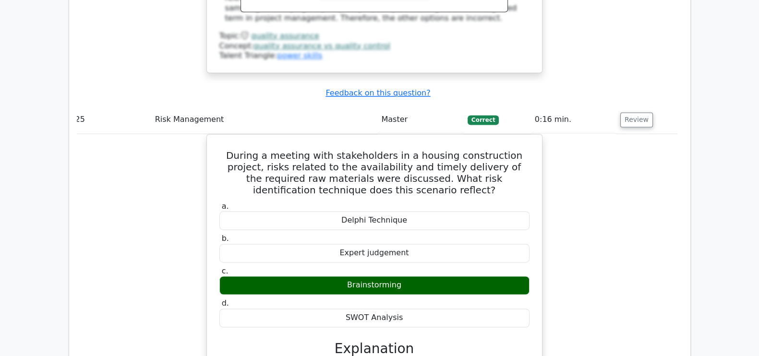
scroll to position [6454, 0]
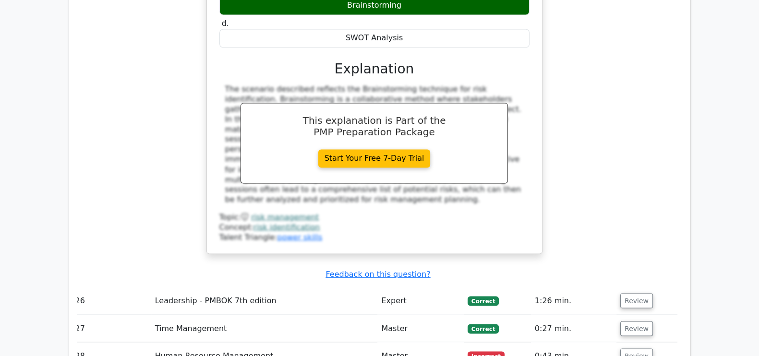
scroll to position [6527, 0]
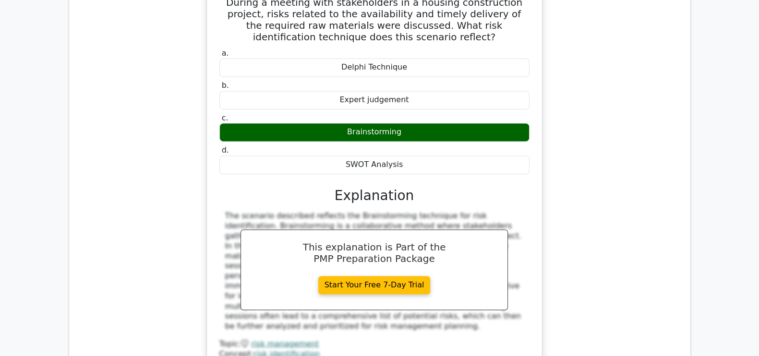
drag, startPoint x: 438, startPoint y: 179, endPoint x: 226, endPoint y: 140, distance: 215.4
copy h5 "The project manager often faces conflicts in the team over project decisions. T…"
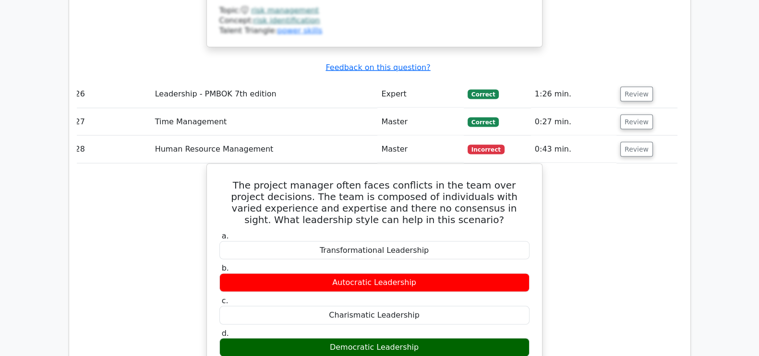
scroll to position [6937, 0]
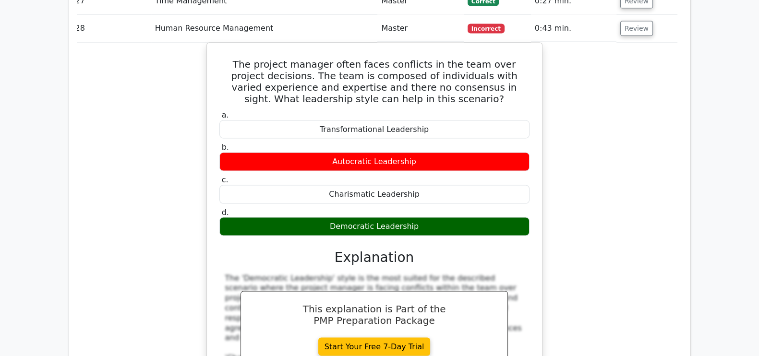
scroll to position [6985, 0]
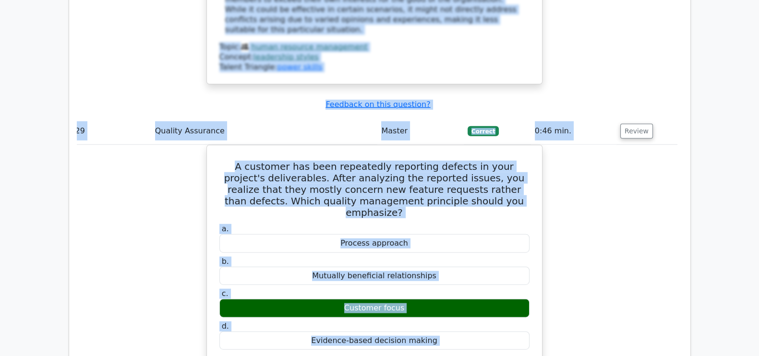
scroll to position [7473, 0]
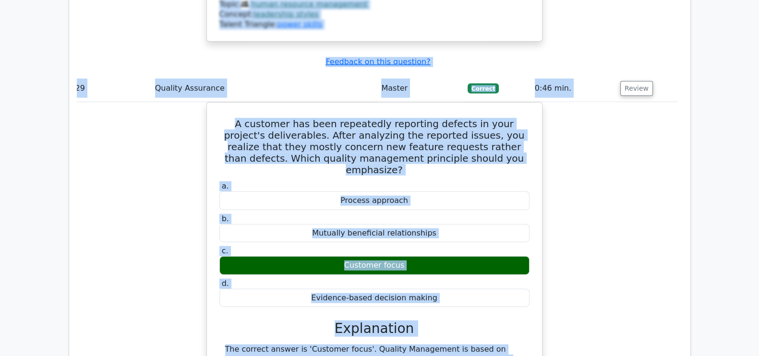
drag, startPoint x: 394, startPoint y: 256, endPoint x: 512, endPoint y: 268, distance: 118.3
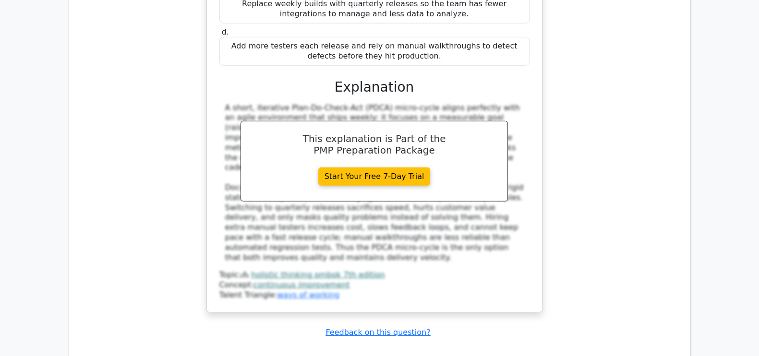
scroll to position [8298, 0]
